Goal: Task Accomplishment & Management: Complete application form

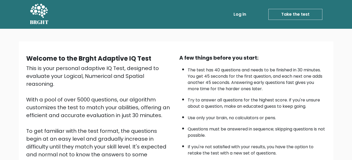
scroll to position [63, 0]
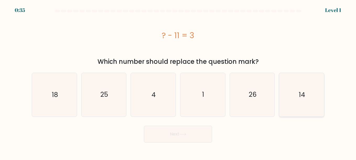
click at [300, 104] on icon "14" at bounding box center [302, 95] width 44 height 44
click at [178, 82] on input "f. 14" at bounding box center [178, 80] width 0 height 1
radio input "true"
click at [182, 138] on button "Next" at bounding box center [178, 134] width 68 height 17
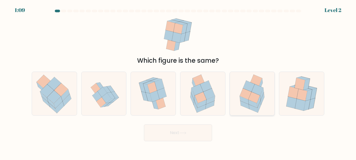
click at [245, 94] on icon at bounding box center [246, 94] width 12 height 11
click at [178, 82] on input "e." at bounding box center [178, 80] width 0 height 1
radio input "true"
click at [196, 129] on button "Next" at bounding box center [178, 133] width 68 height 17
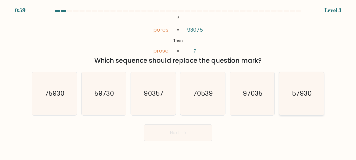
click at [288, 93] on icon "57930" at bounding box center [302, 94] width 44 height 44
click at [178, 82] on input "f. 57930" at bounding box center [178, 80] width 0 height 1
radio input "true"
click at [203, 136] on button "Next" at bounding box center [178, 133] width 68 height 17
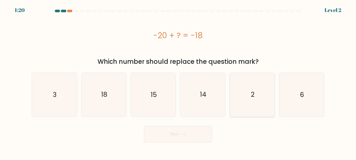
click at [248, 88] on icon "2" at bounding box center [252, 95] width 44 height 44
click at [178, 82] on input "e. 2" at bounding box center [178, 80] width 0 height 1
radio input "true"
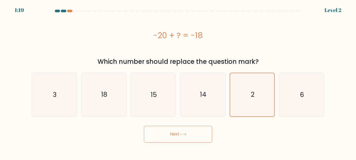
click at [195, 134] on button "Next" at bounding box center [178, 134] width 68 height 17
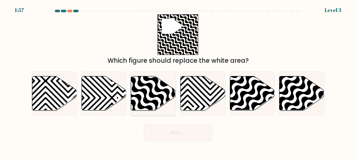
click at [152, 98] on icon at bounding box center [167, 112] width 90 height 90
click at [178, 82] on input "c." at bounding box center [178, 80] width 0 height 1
radio input "true"
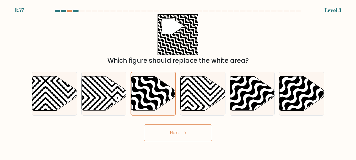
click at [155, 144] on body "1:57 Level 3" at bounding box center [178, 80] width 356 height 160
click at [154, 134] on button "Next" at bounding box center [178, 133] width 68 height 17
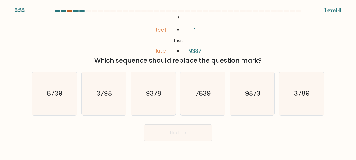
click at [70, 10] on div at bounding box center [69, 11] width 5 height 3
click at [72, 97] on icon "8739" at bounding box center [55, 94] width 44 height 44
click at [178, 82] on input "a. 8739" at bounding box center [178, 80] width 0 height 1
radio input "true"
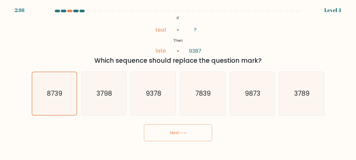
click at [160, 129] on button "Next" at bounding box center [178, 133] width 68 height 17
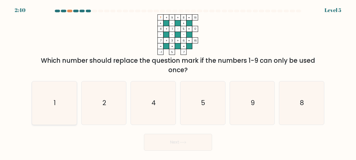
click at [65, 109] on icon "1" at bounding box center [55, 104] width 44 height 44
click at [178, 82] on input "a. 1" at bounding box center [178, 80] width 0 height 1
radio input "true"
click at [156, 141] on button "Next" at bounding box center [178, 142] width 68 height 17
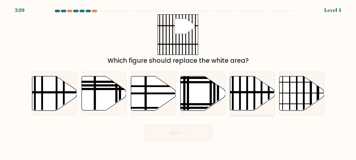
click at [243, 95] on icon at bounding box center [252, 94] width 45 height 34
click at [178, 82] on input "e." at bounding box center [178, 80] width 0 height 1
radio input "true"
click at [197, 140] on button "Next" at bounding box center [178, 133] width 68 height 17
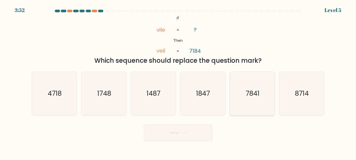
click at [253, 102] on icon "7841" at bounding box center [252, 94] width 44 height 44
click at [178, 82] on input "e. 7841" at bounding box center [178, 80] width 0 height 1
radio input "true"
click at [190, 132] on button "Next" at bounding box center [178, 133] width 68 height 17
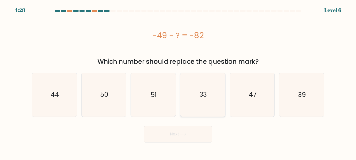
click at [193, 90] on icon "33" at bounding box center [203, 95] width 44 height 44
click at [178, 82] on input "d. 33" at bounding box center [178, 80] width 0 height 1
radio input "true"
click at [171, 138] on button "Next" at bounding box center [178, 134] width 68 height 17
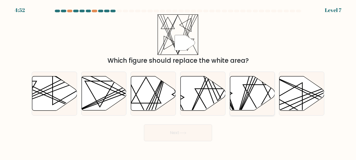
click at [255, 101] on icon at bounding box center [252, 94] width 45 height 34
click at [178, 82] on input "e." at bounding box center [178, 80] width 0 height 1
radio input "true"
click at [189, 129] on button "Next" at bounding box center [178, 133] width 68 height 17
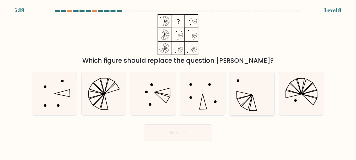
click at [230, 89] on icon at bounding box center [252, 94] width 44 height 44
click at [178, 82] on input "e." at bounding box center [178, 80] width 0 height 1
radio input "true"
click at [180, 129] on button "Next" at bounding box center [178, 133] width 68 height 17
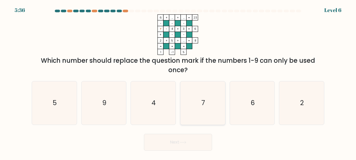
click at [193, 89] on icon "7" at bounding box center [203, 104] width 44 height 44
click at [178, 82] on input "d. 7" at bounding box center [178, 80] width 0 height 1
radio input "true"
click at [174, 145] on button "Next" at bounding box center [178, 142] width 68 height 17
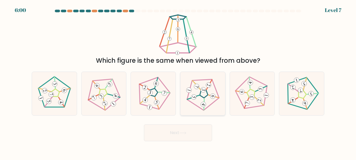
click at [200, 99] on icon at bounding box center [202, 93] width 35 height 35
click at [178, 82] on input "d." at bounding box center [178, 80] width 0 height 1
radio input "true"
click at [184, 133] on icon at bounding box center [182, 133] width 7 height 3
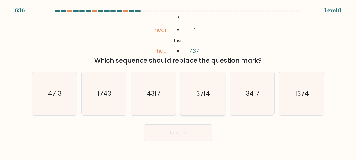
click at [205, 96] on text "3714" at bounding box center [203, 93] width 14 height 9
click at [178, 82] on input "d. 3714" at bounding box center [178, 80] width 0 height 1
radio input "true"
click at [181, 139] on button "Next" at bounding box center [178, 133] width 68 height 17
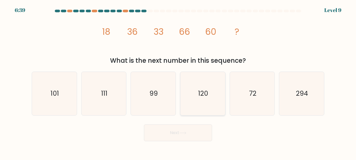
click at [205, 90] on text "120" at bounding box center [203, 93] width 10 height 9
click at [178, 82] on input "d. 120" at bounding box center [178, 80] width 0 height 1
radio input "true"
click at [181, 132] on button "Next" at bounding box center [178, 133] width 68 height 17
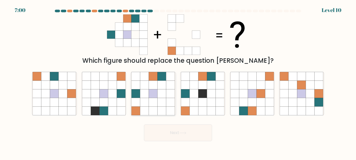
click at [149, 103] on icon at bounding box center [153, 102] width 9 height 9
click at [178, 82] on input "c." at bounding box center [178, 80] width 0 height 1
radio input "true"
click at [156, 138] on button "Next" at bounding box center [178, 133] width 68 height 17
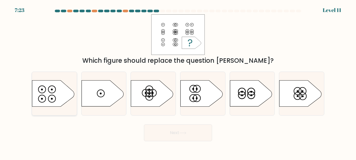
click at [61, 94] on icon at bounding box center [53, 94] width 42 height 26
click at [178, 82] on input "a." at bounding box center [178, 80] width 0 height 1
radio input "true"
click at [162, 131] on button "Next" at bounding box center [178, 133] width 68 height 17
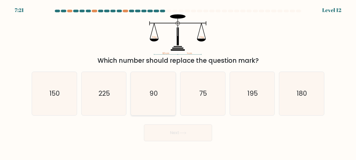
click at [158, 102] on icon "90" at bounding box center [153, 94] width 44 height 44
click at [178, 82] on input "c. 90" at bounding box center [178, 80] width 0 height 1
radio input "true"
click at [177, 132] on button "Next" at bounding box center [178, 133] width 68 height 17
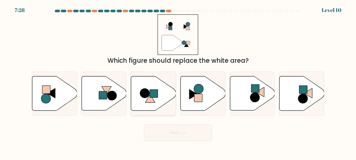
click at [152, 95] on rect at bounding box center [154, 94] width 8 height 8
click at [178, 82] on input "c." at bounding box center [178, 80] width 0 height 1
radio input "true"
click at [157, 129] on button "Next" at bounding box center [178, 133] width 68 height 17
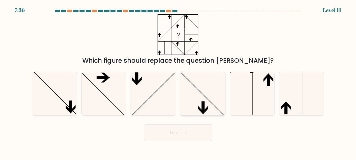
click at [199, 92] on icon at bounding box center [203, 94] width 44 height 44
click at [178, 82] on input "d." at bounding box center [178, 80] width 0 height 1
radio input "true"
click at [256, 100] on icon at bounding box center [252, 94] width 44 height 44
click at [178, 82] on input "e." at bounding box center [178, 80] width 0 height 1
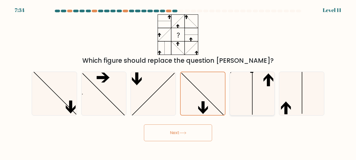
radio input "true"
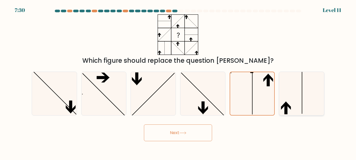
click at [285, 103] on icon at bounding box center [283, 105] width 5 height 8
click at [178, 82] on input "f." at bounding box center [178, 80] width 0 height 1
radio input "true"
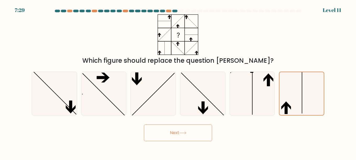
click at [194, 131] on button "Next" at bounding box center [178, 133] width 68 height 17
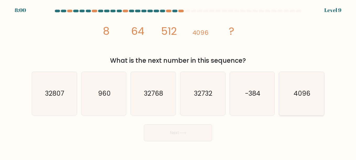
click at [288, 99] on icon "4096" at bounding box center [302, 94] width 44 height 44
click at [178, 82] on input "f. 4096" at bounding box center [178, 80] width 0 height 1
radio input "true"
click at [169, 90] on icon "32768" at bounding box center [153, 94] width 44 height 44
click at [178, 82] on input "c. 32768" at bounding box center [178, 80] width 0 height 1
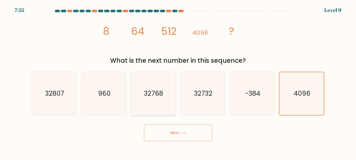
radio input "true"
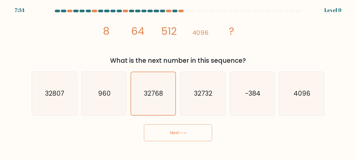
click at [167, 133] on button "Next" at bounding box center [178, 133] width 68 height 17
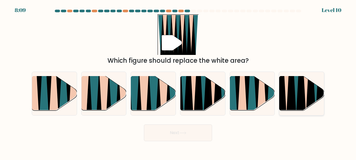
click at [310, 111] on icon at bounding box center [311, 77] width 10 height 90
click at [178, 82] on input "f." at bounding box center [178, 80] width 0 height 1
radio input "true"
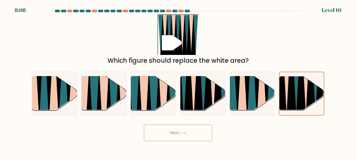
click at [190, 129] on button "Next" at bounding box center [178, 133] width 68 height 17
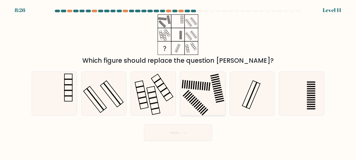
click at [192, 83] on rect at bounding box center [192, 85] width 2 height 8
click at [178, 82] on input "d." at bounding box center [178, 80] width 0 height 1
radio input "true"
click at [167, 137] on button "Next" at bounding box center [178, 133] width 68 height 17
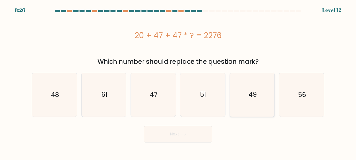
click at [234, 84] on icon "49" at bounding box center [252, 95] width 44 height 44
click at [178, 82] on input "e. 49" at bounding box center [178, 80] width 0 height 1
radio input "true"
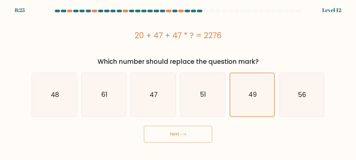
click at [184, 143] on button "Next" at bounding box center [178, 134] width 68 height 17
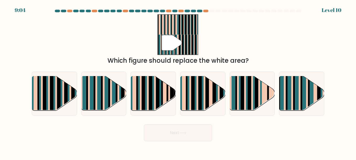
click at [241, 70] on div "a. b. c. d." at bounding box center [178, 92] width 297 height 48
click at [293, 105] on rect at bounding box center [292, 97] width 2 height 44
click at [178, 82] on input "f." at bounding box center [178, 80] width 0 height 1
radio input "true"
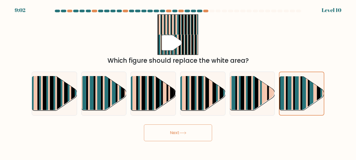
click at [190, 135] on button "Next" at bounding box center [178, 133] width 68 height 17
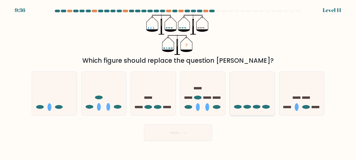
click at [253, 107] on ellipse at bounding box center [257, 107] width 8 height 4
click at [178, 82] on input "e." at bounding box center [178, 80] width 0 height 1
radio input "true"
click at [186, 133] on icon at bounding box center [183, 133] width 6 height 2
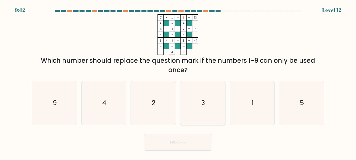
click at [203, 98] on icon "3" at bounding box center [203, 104] width 44 height 44
click at [178, 82] on input "d. 3" at bounding box center [178, 80] width 0 height 1
radio input "true"
click at [181, 149] on button "Next" at bounding box center [178, 142] width 68 height 17
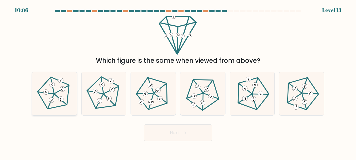
click at [57, 91] on icon at bounding box center [54, 93] width 35 height 35
click at [178, 82] on input "a." at bounding box center [178, 80] width 0 height 1
radio input "true"
click at [175, 136] on button "Next" at bounding box center [178, 133] width 68 height 17
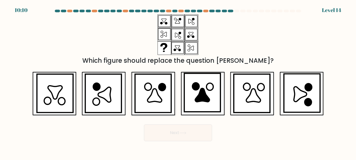
click at [159, 97] on icon at bounding box center [155, 95] width 14 height 13
click at [178, 82] on input "c." at bounding box center [178, 80] width 0 height 1
radio input "true"
click at [164, 139] on button "Next" at bounding box center [178, 133] width 68 height 17
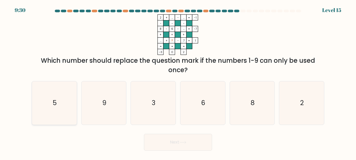
click at [60, 99] on icon "5" at bounding box center [55, 104] width 44 height 44
click at [178, 82] on input "a. 5" at bounding box center [178, 80] width 0 height 1
radio input "true"
click at [185, 148] on button "Next" at bounding box center [178, 142] width 68 height 17
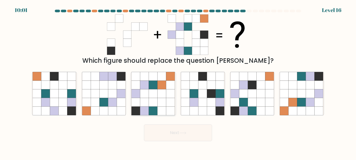
click at [152, 91] on icon at bounding box center [153, 93] width 9 height 9
click at [178, 82] on input "c." at bounding box center [178, 80] width 0 height 1
radio input "true"
click at [162, 129] on button "Next" at bounding box center [178, 133] width 68 height 17
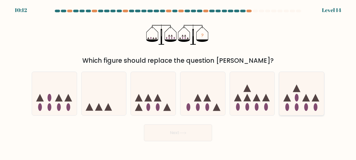
click at [301, 104] on icon at bounding box center [301, 93] width 45 height 37
click at [178, 82] on input "f." at bounding box center [178, 80] width 0 height 1
radio input "true"
click at [197, 133] on button "Next" at bounding box center [178, 133] width 68 height 17
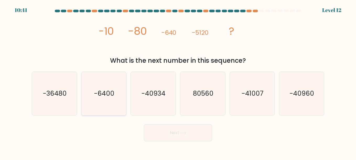
click at [107, 94] on text "-6400" at bounding box center [104, 93] width 20 height 9
click at [178, 82] on input "b. -6400" at bounding box center [178, 80] width 0 height 1
radio input "true"
click at [52, 101] on icon "-36480" at bounding box center [55, 94] width 44 height 44
click at [178, 82] on input "a. -36480" at bounding box center [178, 80] width 0 height 1
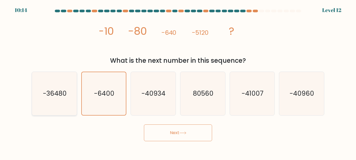
radio input "true"
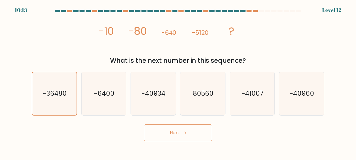
click at [175, 132] on button "Next" at bounding box center [178, 133] width 68 height 17
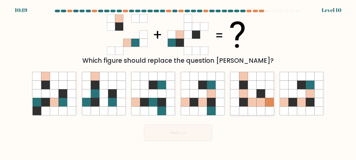
click at [245, 97] on icon at bounding box center [243, 93] width 9 height 9
click at [178, 82] on input "e." at bounding box center [178, 80] width 0 height 1
radio input "true"
click at [177, 135] on button "Next" at bounding box center [178, 133] width 68 height 17
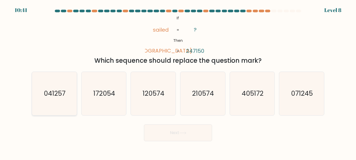
click at [62, 90] on text "041257" at bounding box center [55, 93] width 22 height 9
click at [178, 82] on input "a. 041257" at bounding box center [178, 80] width 0 height 1
radio input "true"
click at [175, 132] on button "Next" at bounding box center [178, 133] width 68 height 17
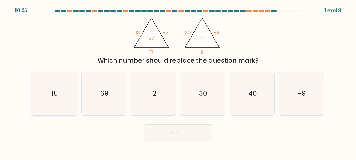
click at [60, 98] on icon "15" at bounding box center [55, 94] width 44 height 44
click at [178, 82] on input "a. 15" at bounding box center [178, 80] width 0 height 1
radio input "true"
click at [170, 132] on button "Next" at bounding box center [178, 133] width 68 height 17
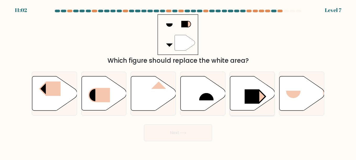
click at [241, 86] on icon at bounding box center [252, 94] width 45 height 34
click at [178, 82] on input "e." at bounding box center [178, 80] width 0 height 1
radio input "true"
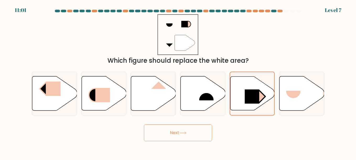
click at [175, 132] on button "Next" at bounding box center [178, 133] width 68 height 17
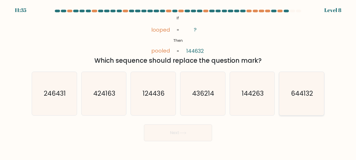
click at [309, 93] on text "644132" at bounding box center [302, 93] width 22 height 9
click at [178, 82] on input "f. 644132" at bounding box center [178, 80] width 0 height 1
radio input "true"
click at [200, 131] on button "Next" at bounding box center [178, 133] width 68 height 17
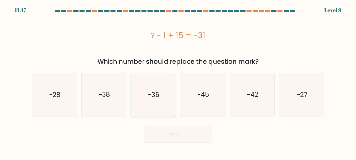
click at [150, 104] on icon "-36" at bounding box center [153, 95] width 44 height 44
click at [178, 82] on input "c. -36" at bounding box center [178, 80] width 0 height 1
radio input "true"
click at [161, 125] on div "Next" at bounding box center [178, 132] width 299 height 19
click at [161, 128] on button "Next" at bounding box center [178, 134] width 68 height 17
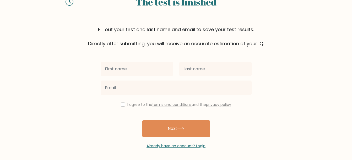
scroll to position [24, 0]
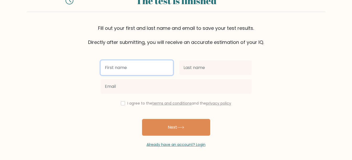
click at [139, 69] on input "text" at bounding box center [137, 68] width 72 height 15
type input "N"
type input "Putu"
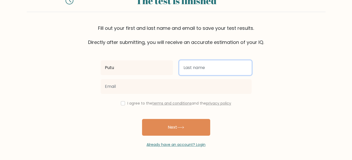
click at [192, 72] on input "text" at bounding box center [215, 68] width 72 height 15
type input "Priyananda"
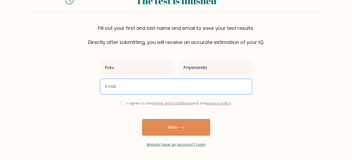
click at [169, 86] on input "email" at bounding box center [176, 86] width 151 height 15
click at [128, 87] on input "putu" at bounding box center [176, 86] width 151 height 15
type input "putupriyanandadiah@gmail.com"
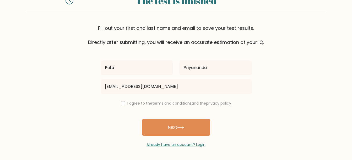
click at [119, 104] on div "I agree to the terms and conditions and the privacy policy" at bounding box center [176, 103] width 157 height 6
click at [122, 103] on input "checkbox" at bounding box center [123, 103] width 4 height 4
checkbox input "true"
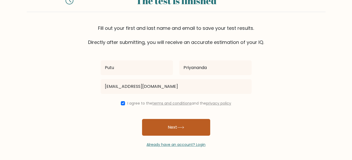
click at [161, 128] on button "Next" at bounding box center [176, 127] width 68 height 17
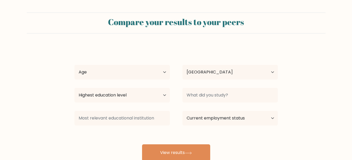
select select "ID"
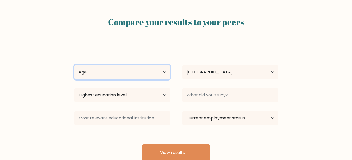
click at [129, 74] on select "Age Under 18 years old 18-24 years old 25-34 years old 35-44 years old 45-54 ye…" at bounding box center [121, 72] width 95 height 15
select select "18_24"
click at [74, 65] on select "Age Under 18 years old 18-24 years old 25-34 years old 35-44 years old 45-54 ye…" at bounding box center [121, 72] width 95 height 15
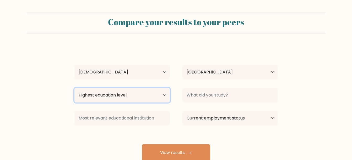
click at [117, 98] on select "Highest education level No schooling Primary Lower Secondary Upper Secondary Oc…" at bounding box center [121, 95] width 95 height 15
select select "bachelors_degree"
click at [74, 88] on select "Highest education level No schooling Primary Lower Secondary Upper Secondary Oc…" at bounding box center [121, 95] width 95 height 15
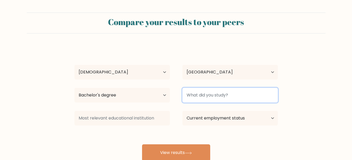
click at [204, 96] on input at bounding box center [229, 95] width 95 height 15
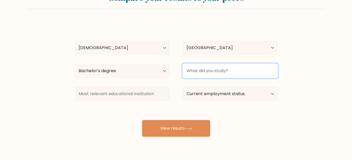
scroll to position [25, 0]
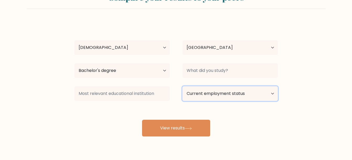
click at [204, 88] on select "Current employment status Employed Student Retired Other / prefer not to answer" at bounding box center [229, 93] width 95 height 15
select select "employed"
click at [182, 86] on select "Current employment status Employed Student Retired Other / prefer not to answer" at bounding box center [229, 93] width 95 height 15
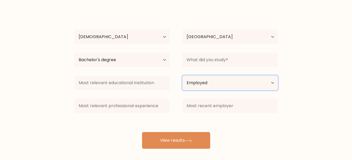
scroll to position [38, 0]
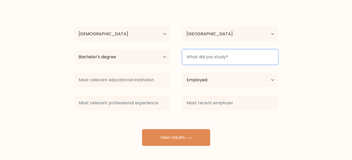
click at [190, 55] on input at bounding box center [229, 57] width 95 height 15
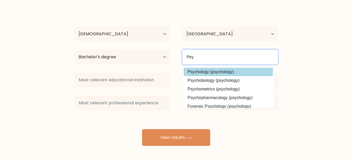
type input "Psy"
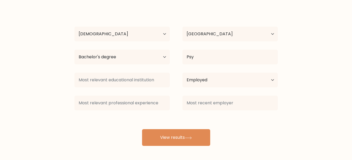
click at [193, 72] on div "Putu Priyananda Age Under 18 years old 18-24 years old 25-34 years old 35-44 ye…" at bounding box center [176, 77] width 210 height 138
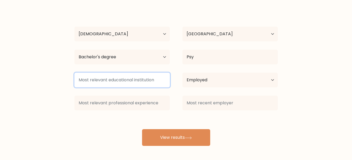
click at [156, 83] on input at bounding box center [121, 80] width 95 height 15
type input "U"
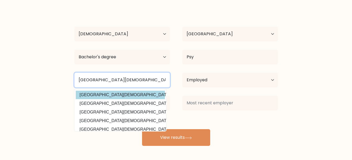
type input "Universitas Islam Negeri Maulana"
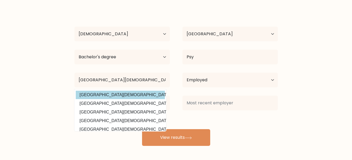
click at [97, 96] on div "Putu Priyananda Age Under 18 years old 18-24 years old 25-34 years old 35-44 ye…" at bounding box center [176, 77] width 210 height 138
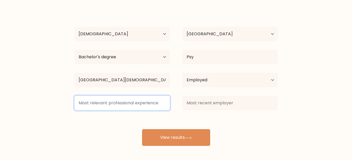
click at [97, 107] on input at bounding box center [121, 103] width 95 height 15
type input "H"
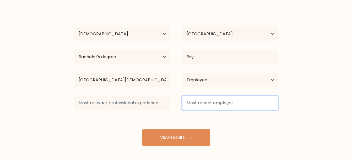
click at [205, 105] on input at bounding box center [229, 103] width 95 height 15
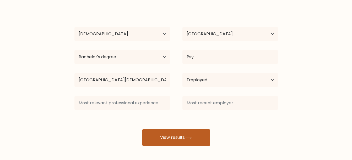
click at [171, 136] on button "View results" at bounding box center [176, 137] width 68 height 17
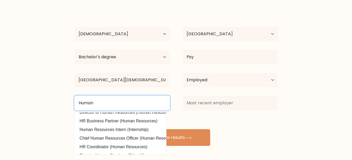
scroll to position [31, 0]
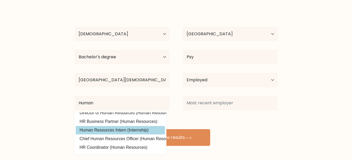
click at [109, 130] on div "Putu Priyananda Age Under 18 years old 18-24 years old 25-34 years old 35-44 ye…" at bounding box center [176, 77] width 210 height 138
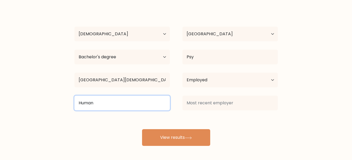
click at [158, 105] on input "Human" at bounding box center [121, 103] width 95 height 15
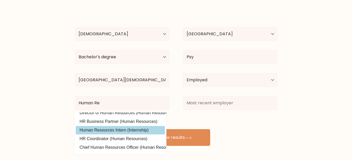
click at [139, 132] on div "Putu Priyananda Age Under 18 years old 18-24 years old 25-34 years old 35-44 ye…" at bounding box center [176, 77] width 210 height 138
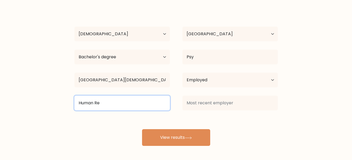
click at [128, 101] on input "Human Re" at bounding box center [121, 103] width 95 height 15
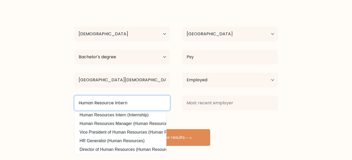
scroll to position [0, 0]
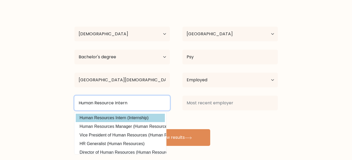
type input "Human Resource Intern"
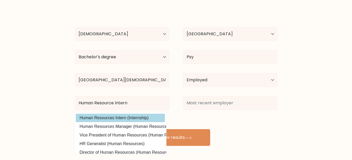
click at [117, 118] on div "Putu Priyananda Age Under 18 years old 18-24 years old 25-34 years old 35-44 ye…" at bounding box center [176, 77] width 210 height 138
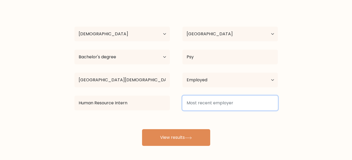
click at [199, 100] on input at bounding box center [229, 103] width 95 height 15
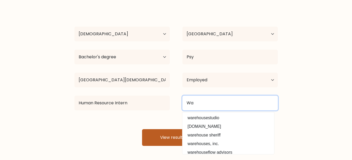
type input "W"
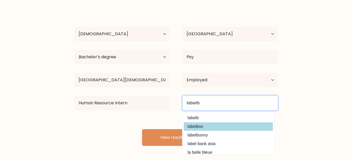
scroll to position [39, 0]
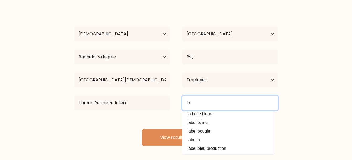
type input "l"
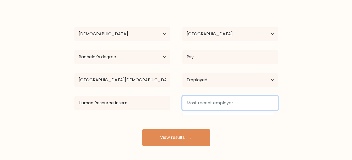
scroll to position [0, 0]
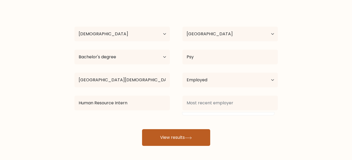
click at [181, 133] on button "View results" at bounding box center [176, 137] width 68 height 17
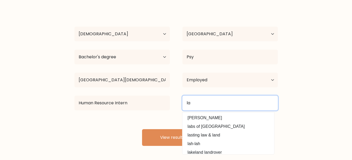
type input "l"
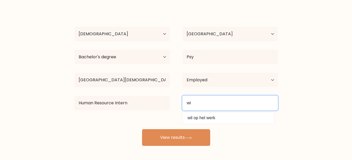
type input "w"
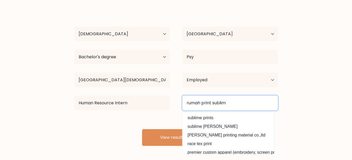
type input "rumah print sublim"
click at [142, 129] on button "View results" at bounding box center [176, 137] width 68 height 17
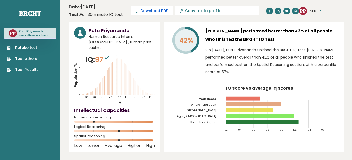
click at [157, 10] on span "Download PDF" at bounding box center [153, 11] width 27 height 6
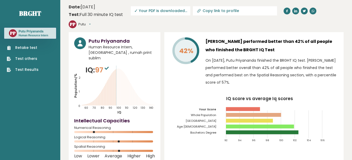
click at [114, 37] on h3 "Putu Priyananda" at bounding box center [122, 40] width 66 height 7
click at [91, 20] on div "PP [GEOGRAPHIC_DATA] Dashboard Profile Settings Logout" at bounding box center [80, 24] width 22 height 8
click at [91, 22] on button "Putu" at bounding box center [84, 24] width 12 height 5
click at [105, 36] on link "Profile" at bounding box center [92, 39] width 27 height 7
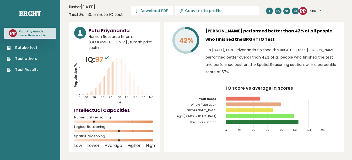
click at [310, 10] on button "Putu" at bounding box center [315, 10] width 12 height 5
click at [290, 9] on header "Date: October 09, 2025 Test: Full 30 minute IQ test Download PDF Downloading...…" at bounding box center [206, 11] width 275 height 17
click at [139, 11] on icon at bounding box center [136, 10] width 5 height 5
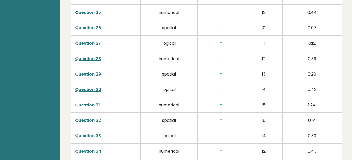
scroll to position [1361, 0]
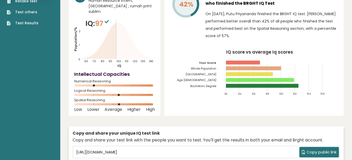
scroll to position [0, 0]
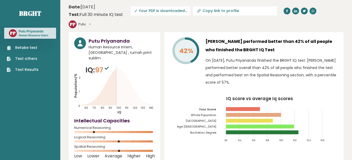
click at [109, 67] on icon at bounding box center [107, 68] width 4 height 3
click at [133, 86] on icon "Population/% IQ 0 1 2 60 70 80 90 100 110 120 130 140" at bounding box center [114, 90] width 81 height 50
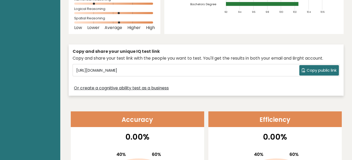
scroll to position [129, 0]
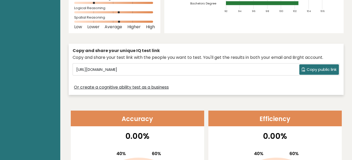
click at [304, 68] on icon at bounding box center [303, 70] width 4 height 4
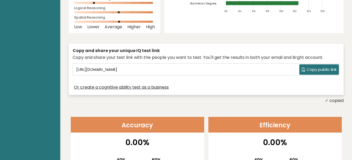
click at [304, 68] on icon at bounding box center [303, 70] width 4 height 4
